Goal: Check status: Check status

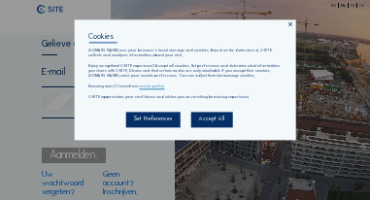
type input "[EMAIL_ADDRESS][DOMAIN_NAME]"
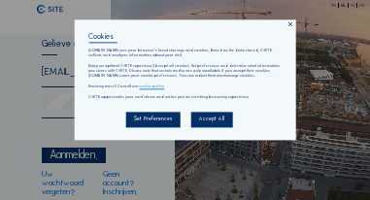
click at [212, 117] on div "Accept All" at bounding box center [211, 120] width 41 height 16
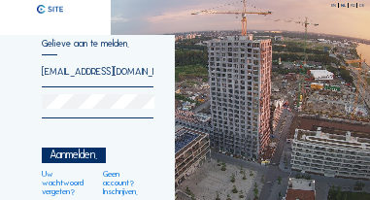
click at [105, 154] on div "Aanmelden." at bounding box center [73, 155] width 63 height 16
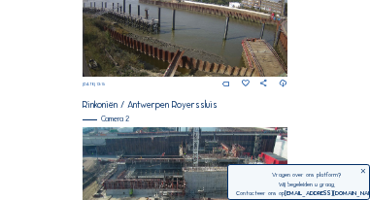
scroll to position [162, 0]
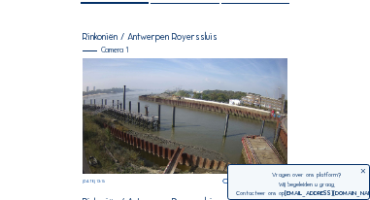
click at [154, 97] on img at bounding box center [184, 115] width 205 height 115
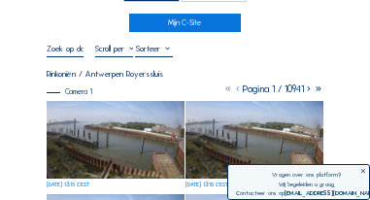
scroll to position [78, 0]
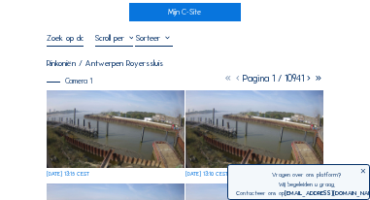
click at [141, 121] on img at bounding box center [116, 129] width 138 height 78
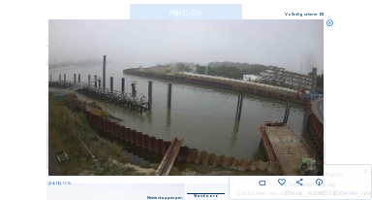
click at [329, 24] on icon at bounding box center [330, 23] width 8 height 8
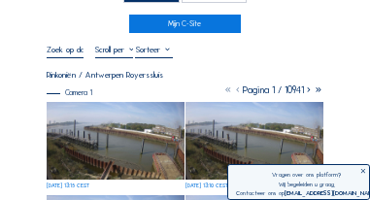
scroll to position [0, 0]
